Goal: Find specific page/section: Find specific page/section

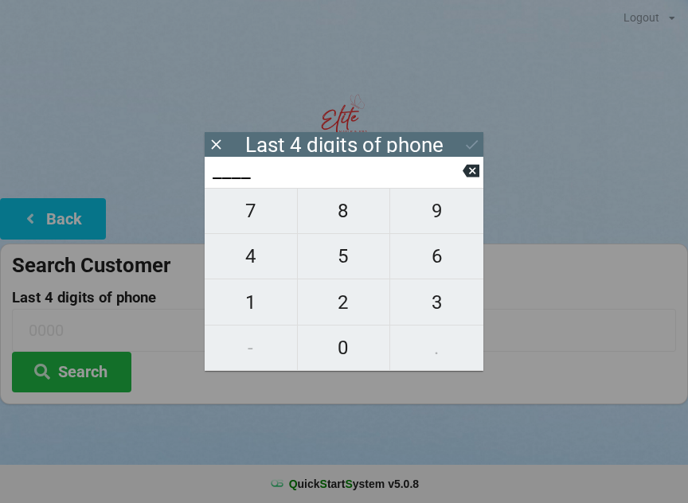
scroll to position [14, 19]
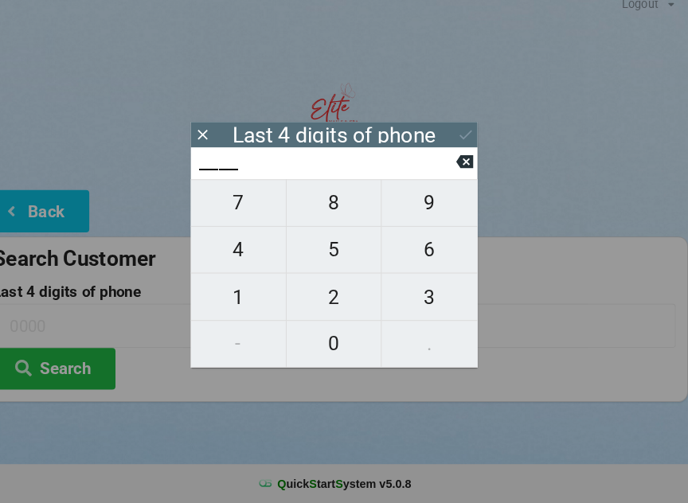
click at [420, 256] on span "6" at bounding box center [436, 256] width 93 height 33
type input "6___"
click at [332, 212] on span "8" at bounding box center [344, 210] width 92 height 33
type input "68__"
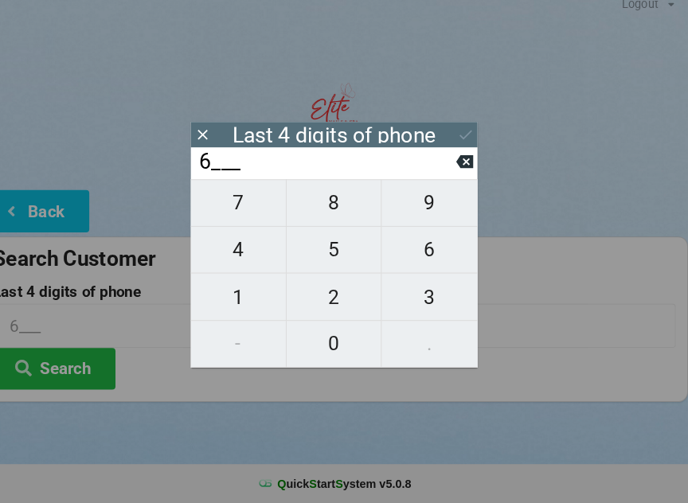
type input "68__"
click at [327, 294] on span "2" at bounding box center [344, 302] width 92 height 33
type input "682_"
click at [332, 346] on span "0" at bounding box center [344, 347] width 92 height 33
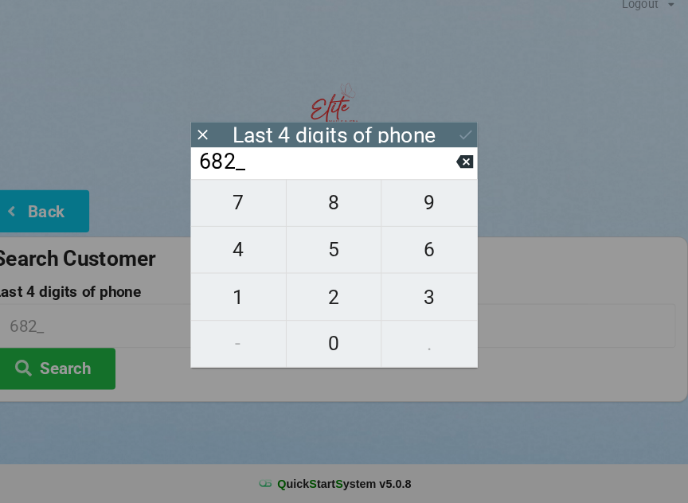
type input "6820"
click at [463, 136] on icon at bounding box center [471, 144] width 17 height 17
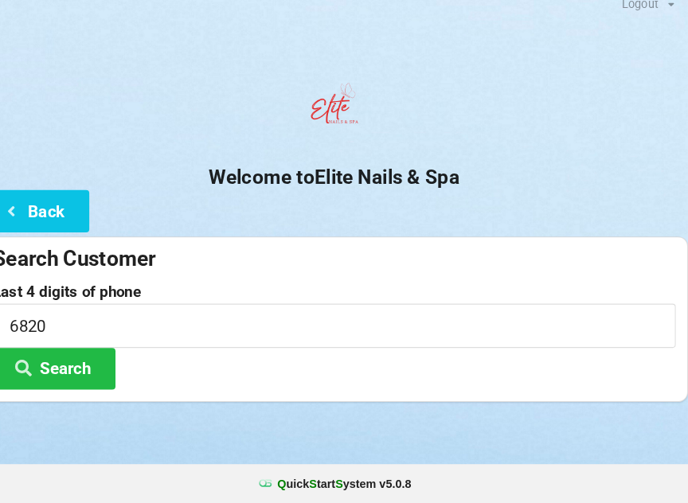
click at [88, 365] on button "Search" at bounding box center [71, 372] width 119 height 41
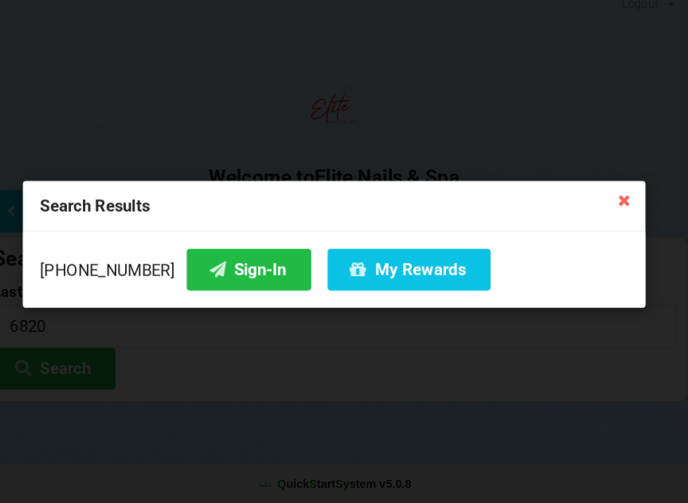
click at [240, 271] on button "Sign-In" at bounding box center [261, 276] width 121 height 41
